Goal: Transaction & Acquisition: Subscribe to service/newsletter

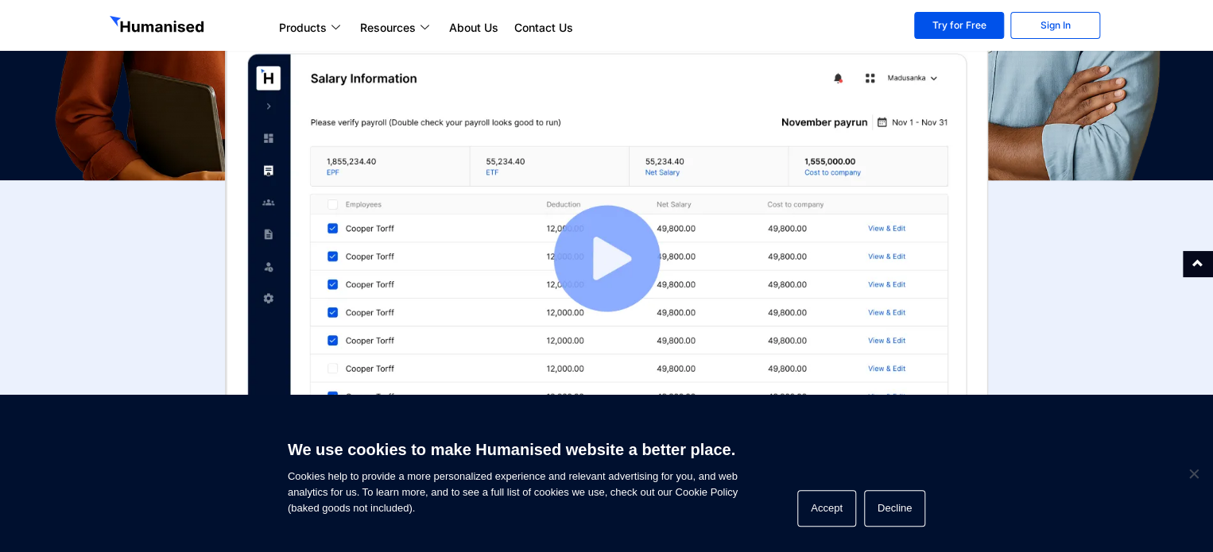
scroll to position [440, 0]
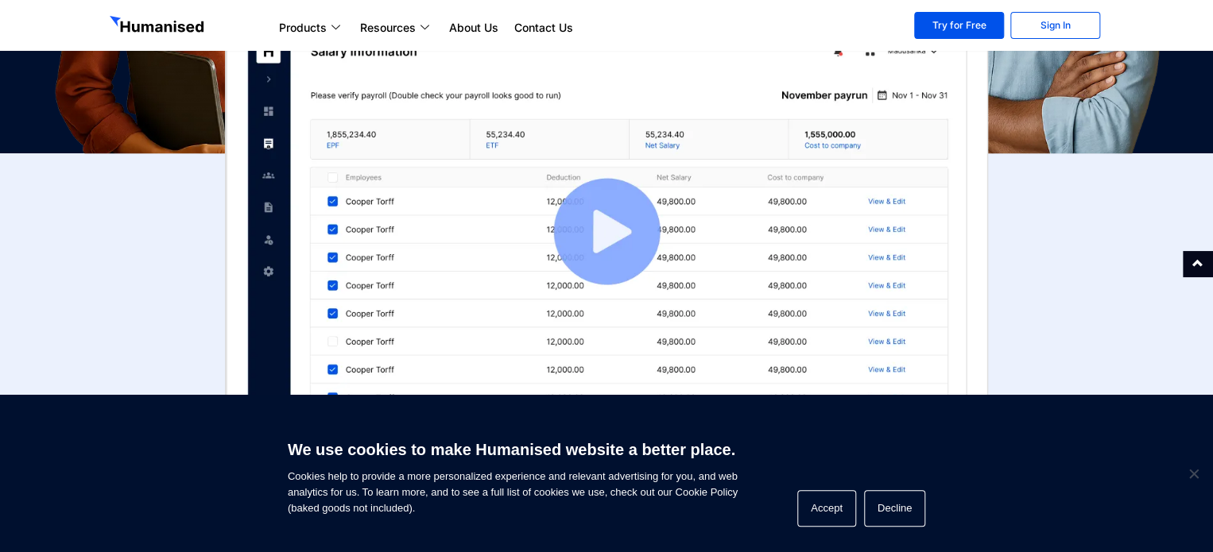
click at [602, 238] on img at bounding box center [606, 231] width 763 height 451
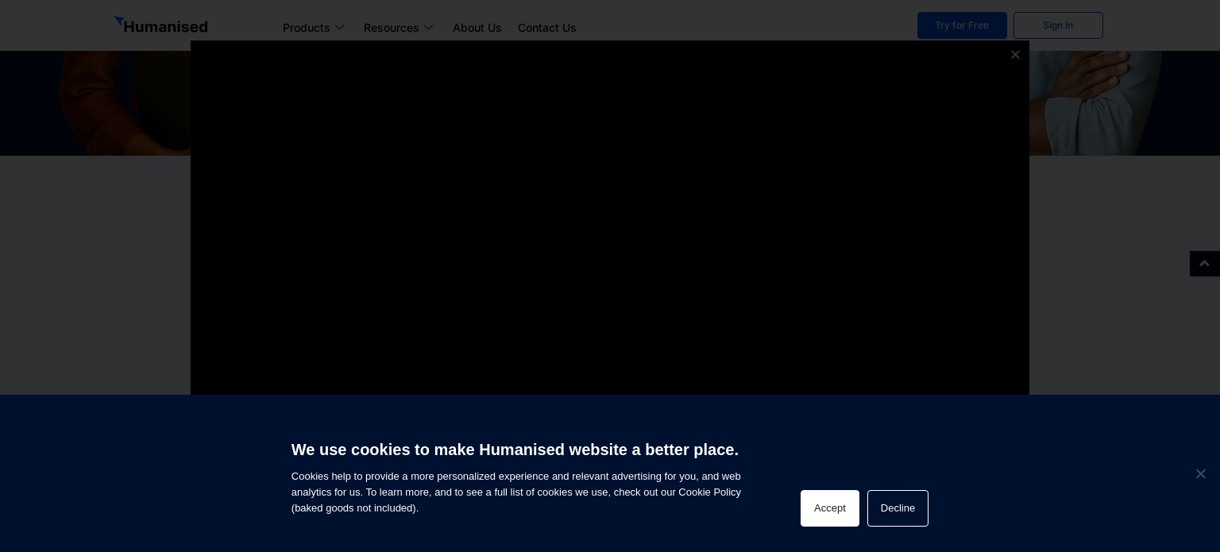
click at [830, 502] on button "Accept" at bounding box center [830, 508] width 59 height 37
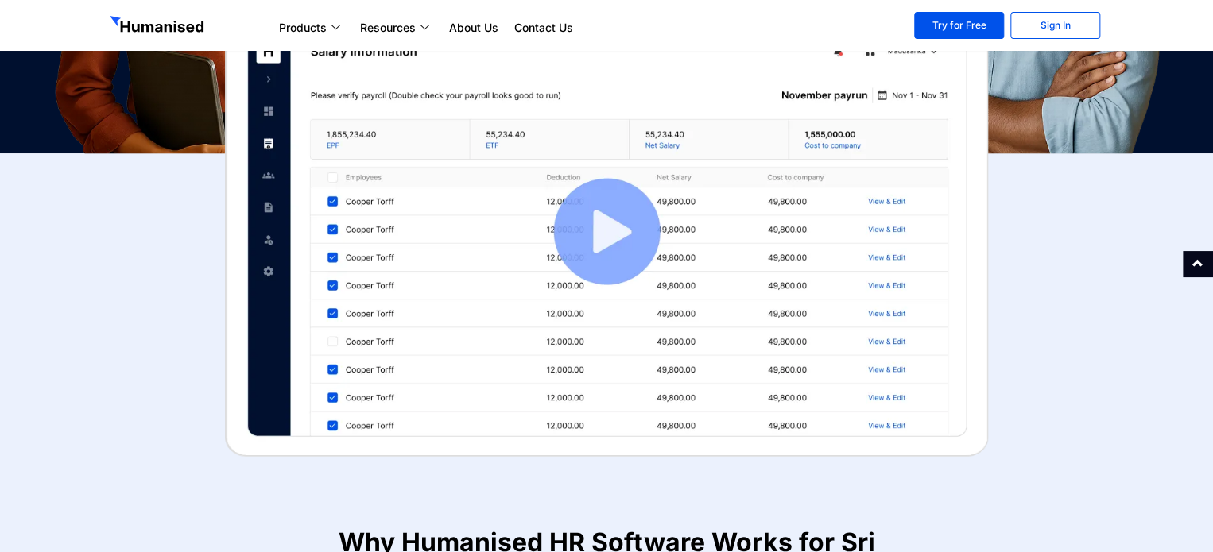
click at [601, 253] on img at bounding box center [606, 231] width 763 height 451
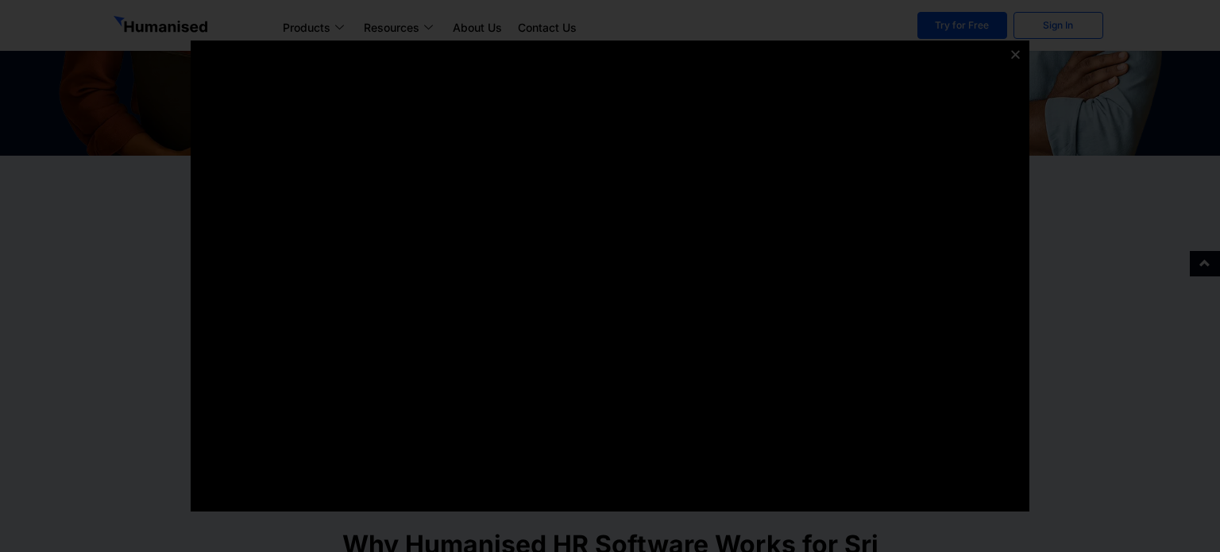
click at [1012, 54] on icon at bounding box center [1016, 54] width 12 height 12
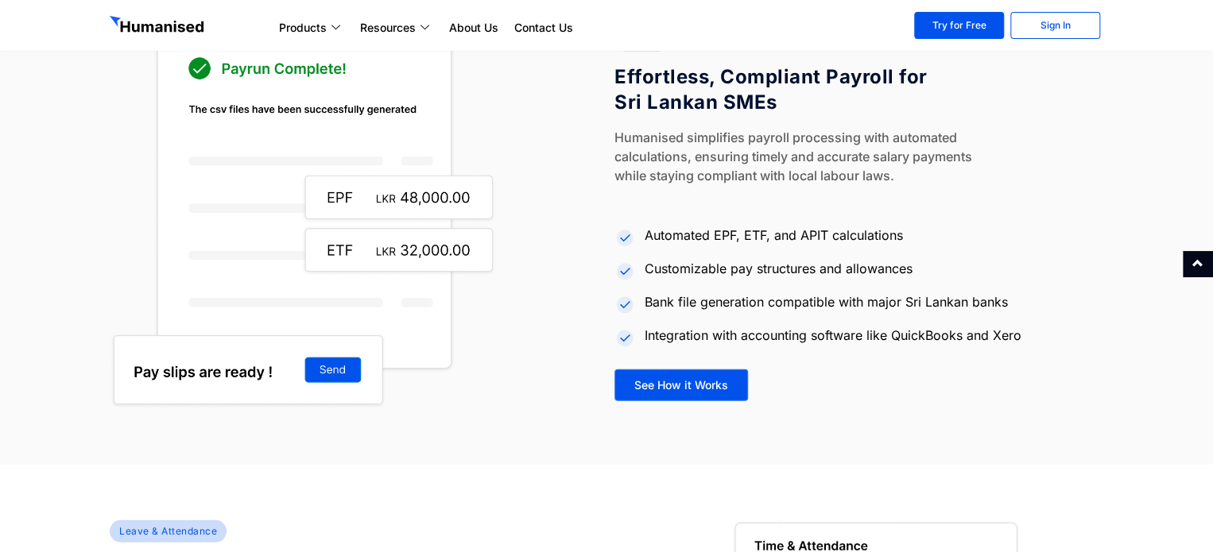
scroll to position [1863, 0]
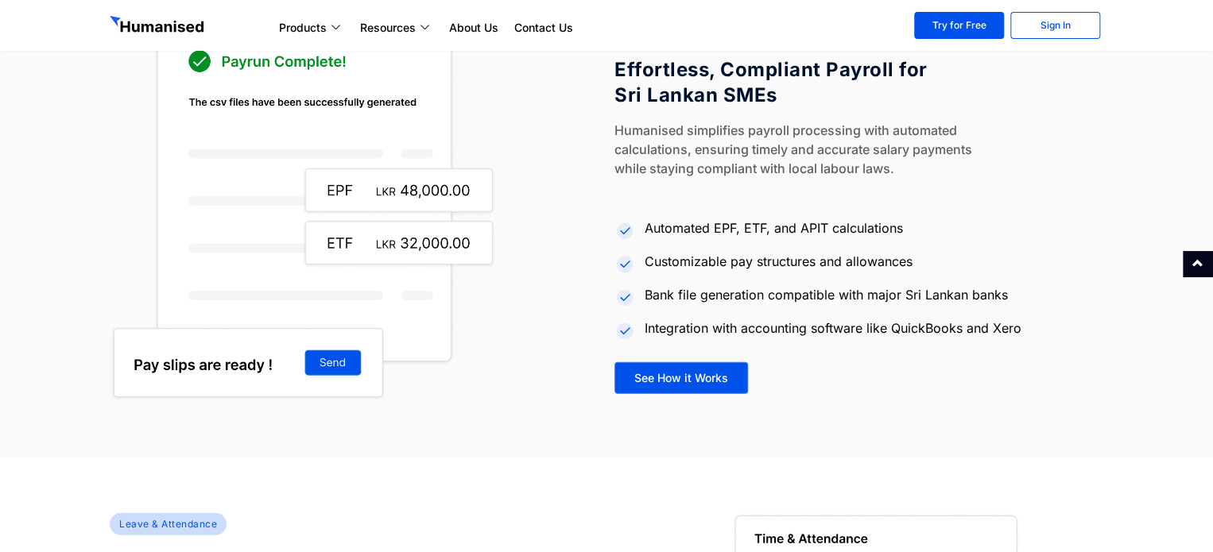
click at [582, 308] on div at bounding box center [354, 207] width 489 height 387
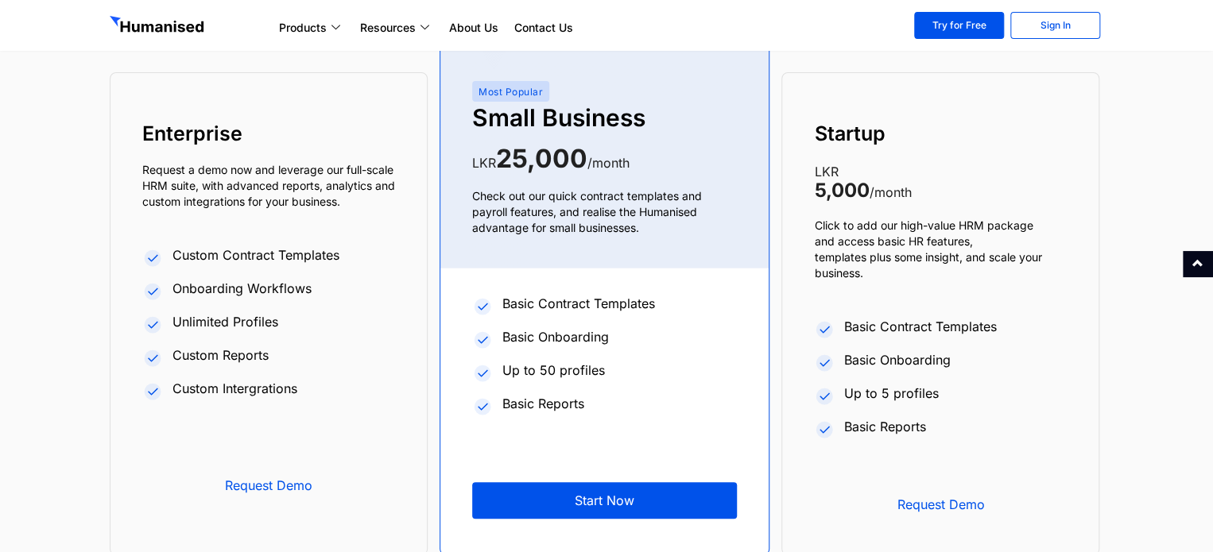
scroll to position [6059, 0]
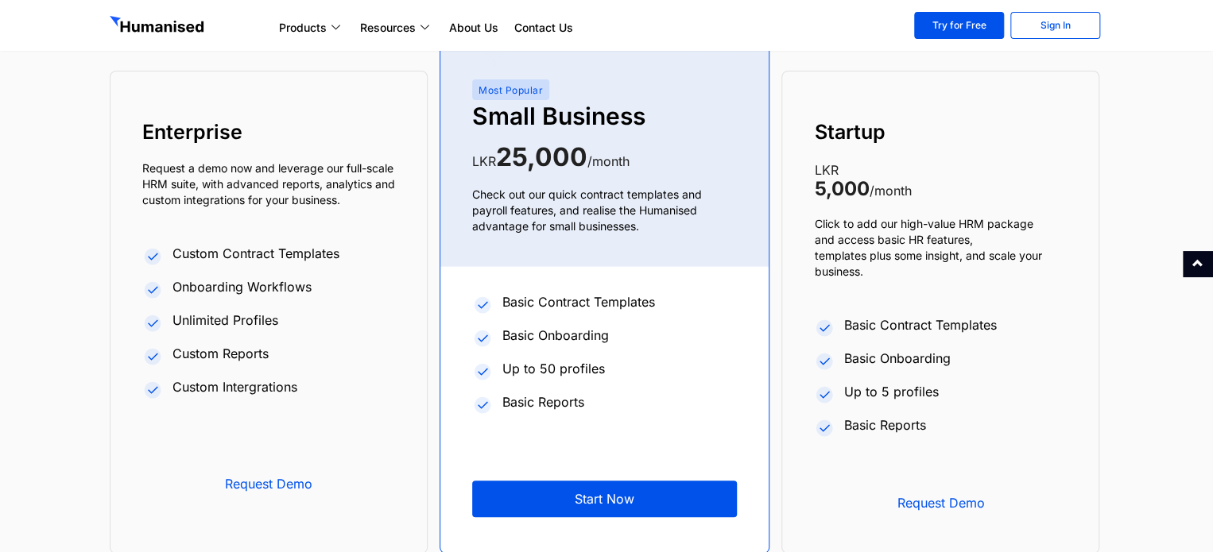
click at [721, 406] on li "Basic Reports" at bounding box center [604, 404] width 265 height 30
click at [376, 191] on p "Request a demo now and leverage our full-scale HRM suite, with advanced reports…" at bounding box center [268, 185] width 253 height 48
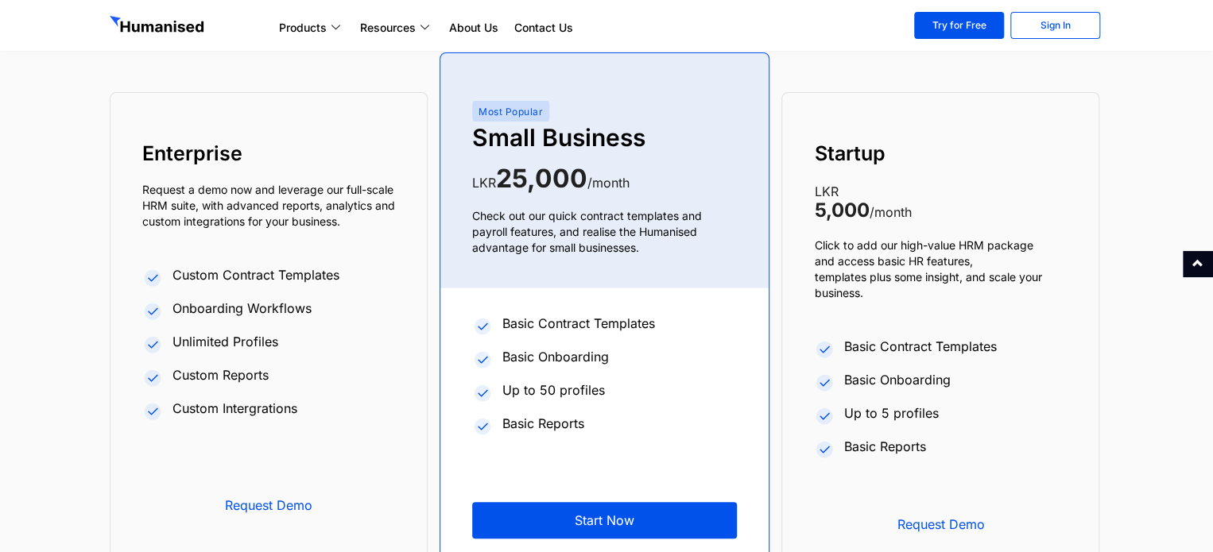
scroll to position [6037, 0]
click at [915, 525] on span "Request Demo" at bounding box center [939, 525] width 205 height 13
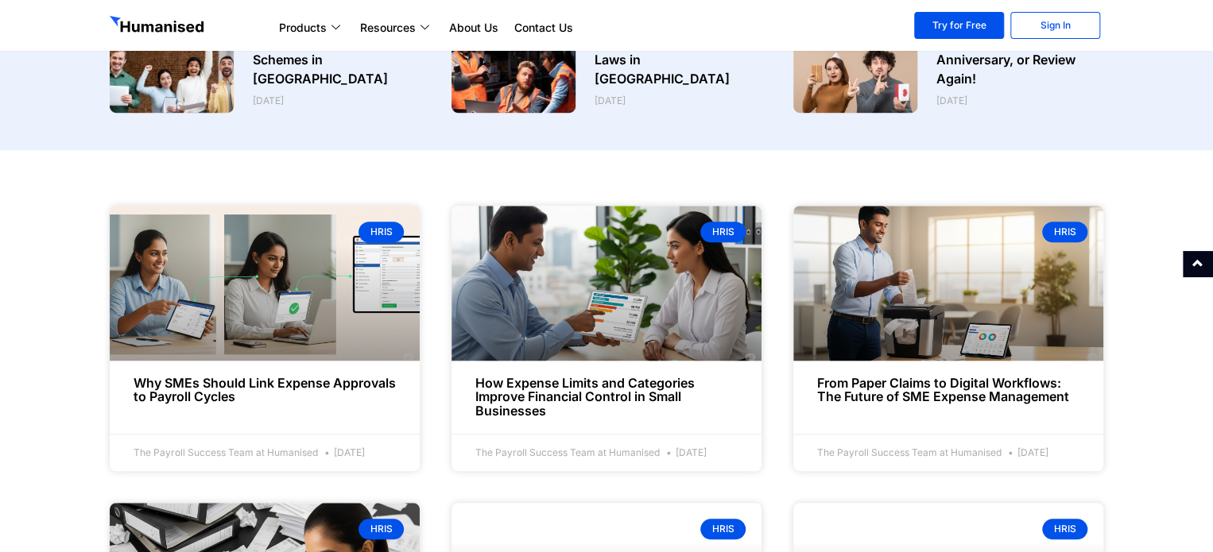
scroll to position [496, 0]
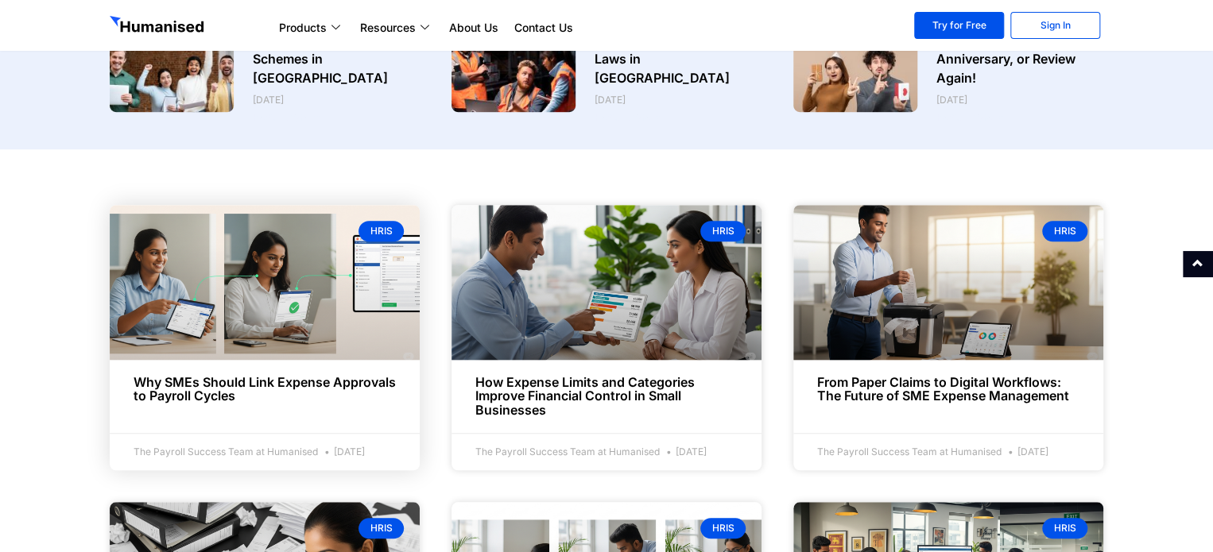
click at [346, 323] on link at bounding box center [265, 282] width 310 height 155
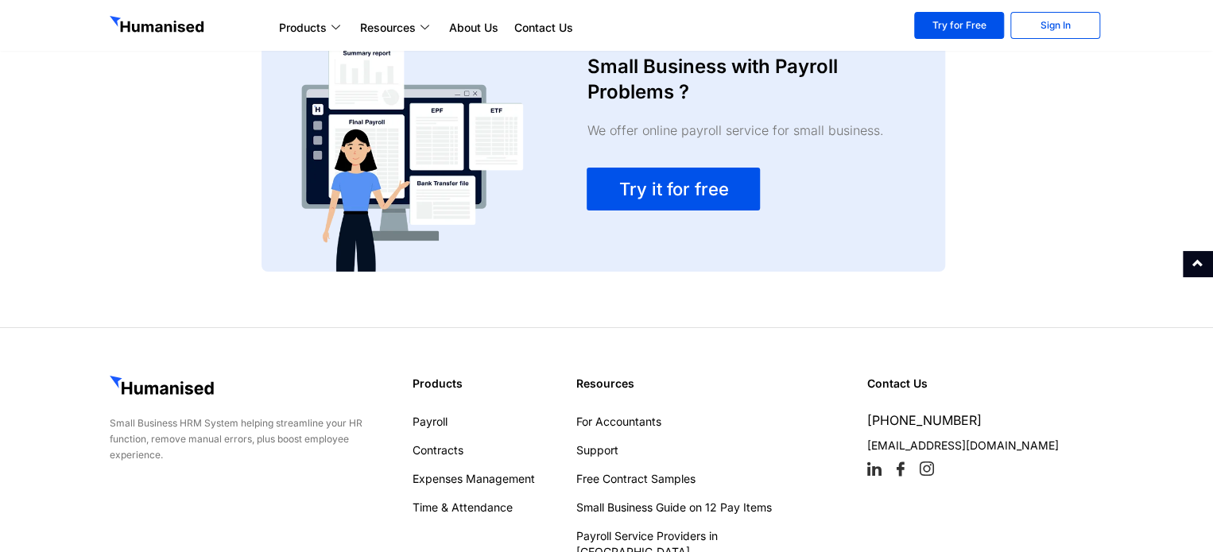
scroll to position [2759, 0]
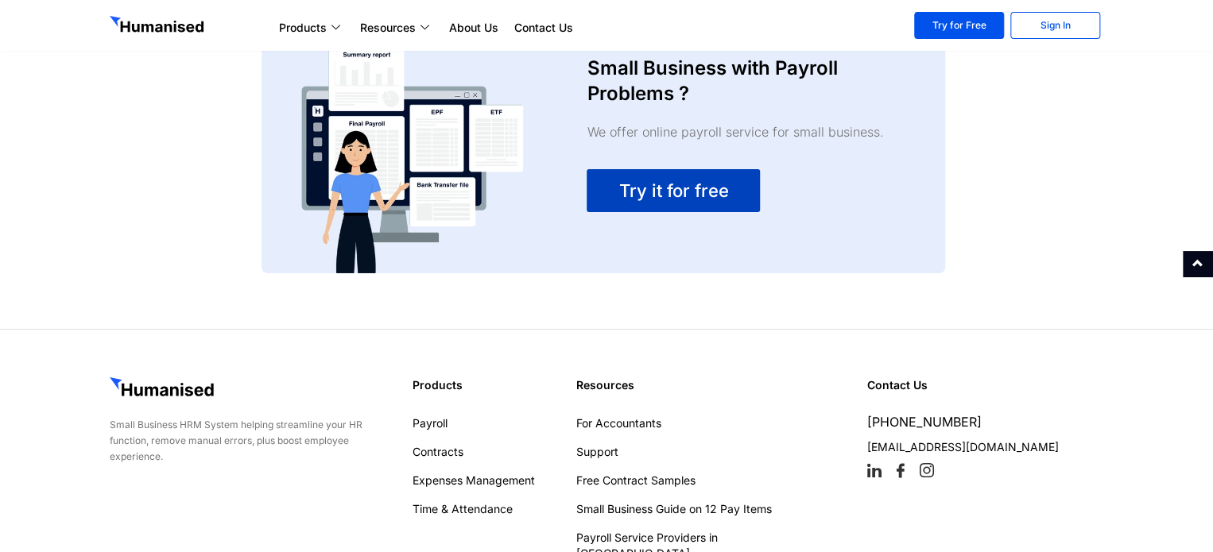
click at [679, 182] on span "Try it for free" at bounding box center [673, 190] width 110 height 19
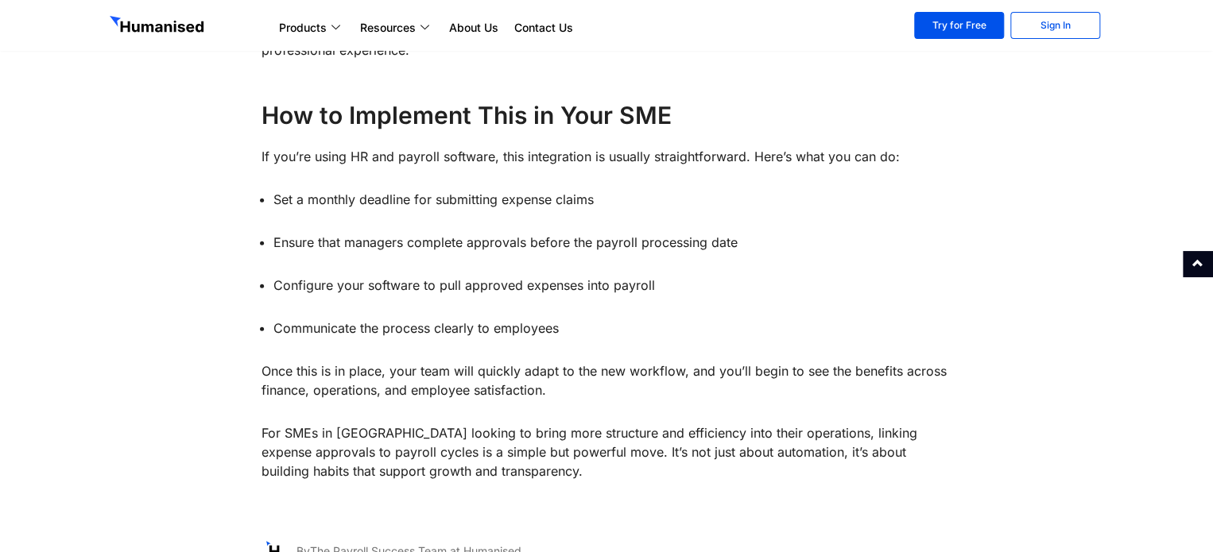
scroll to position [2130, 0]
